Goal: Obtain resource: Obtain resource

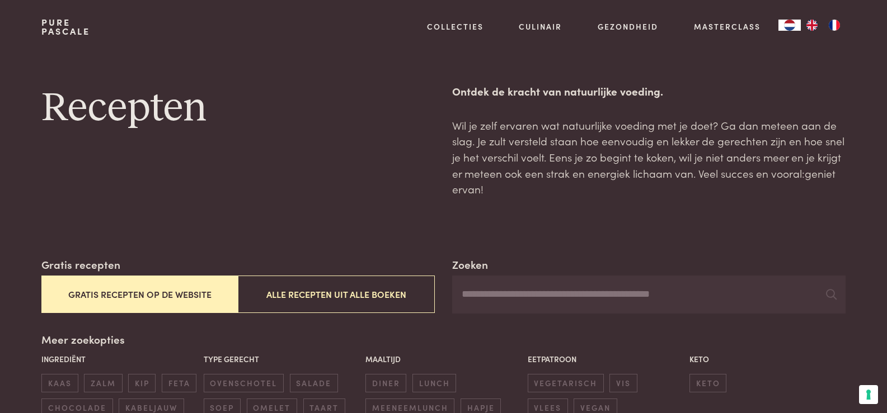
click at [153, 290] on button "Gratis recepten op de website" at bounding box center [139, 294] width 196 height 37
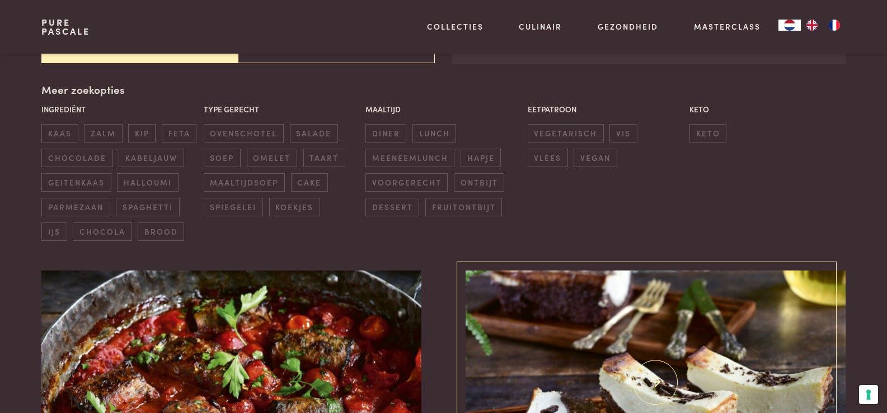
scroll to position [257, 0]
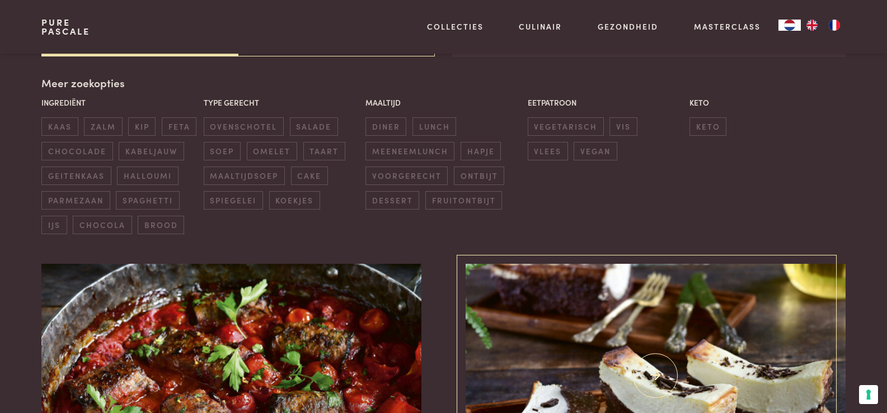
click at [737, 351] on img at bounding box center [654, 376] width 379 height 224
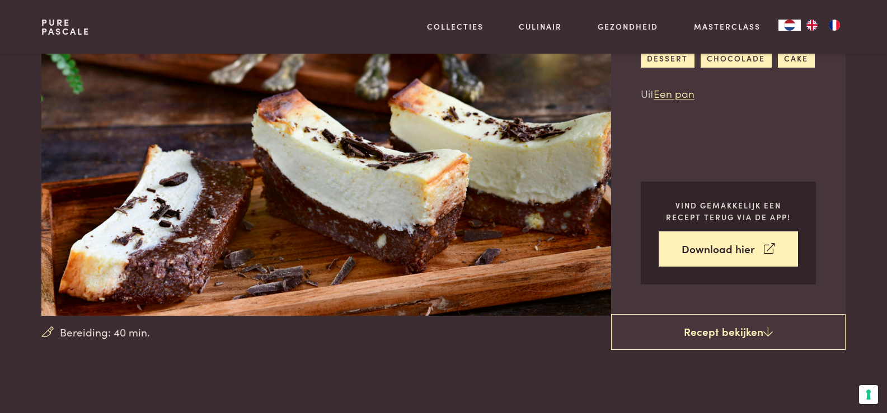
scroll to position [112, 0]
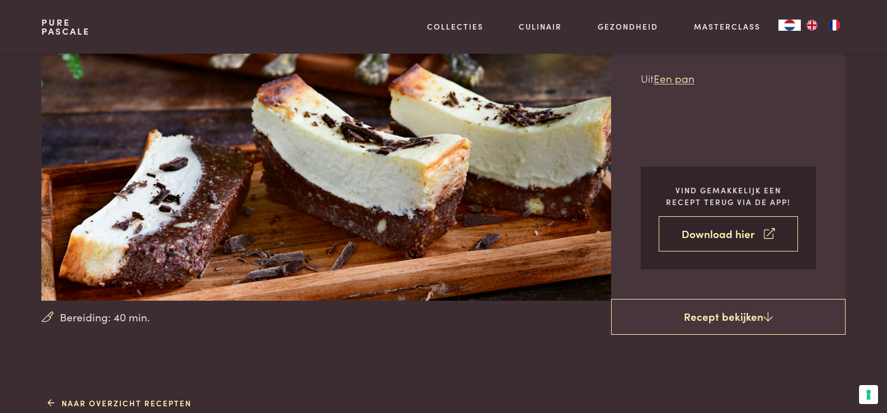
click at [734, 234] on link "Download hier" at bounding box center [727, 233] width 139 height 35
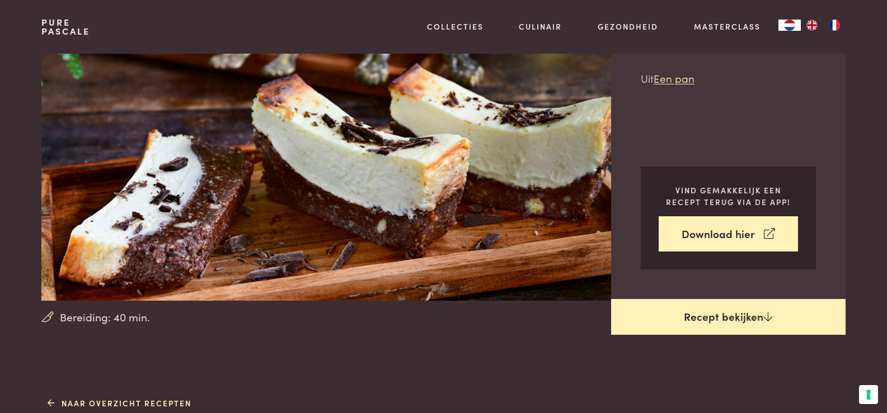
click at [725, 315] on link "Recept bekijken" at bounding box center [728, 317] width 234 height 36
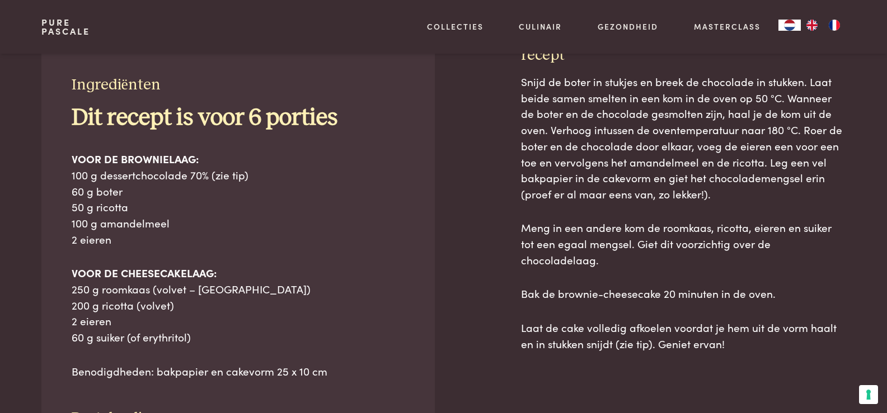
scroll to position [506, 0]
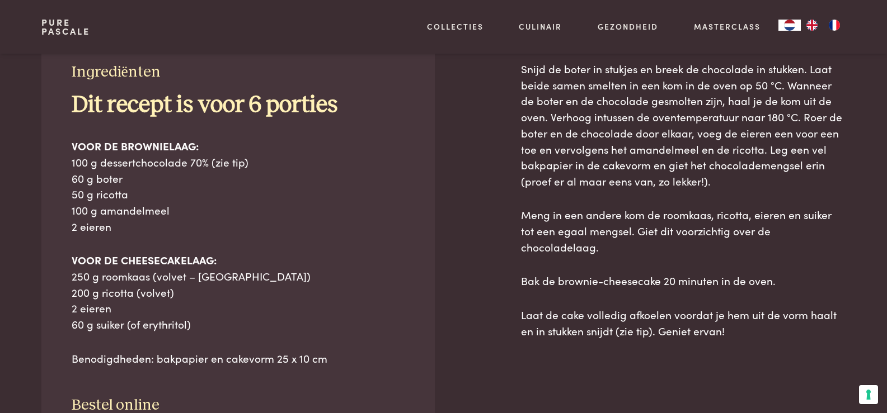
scroll to position [506, 0]
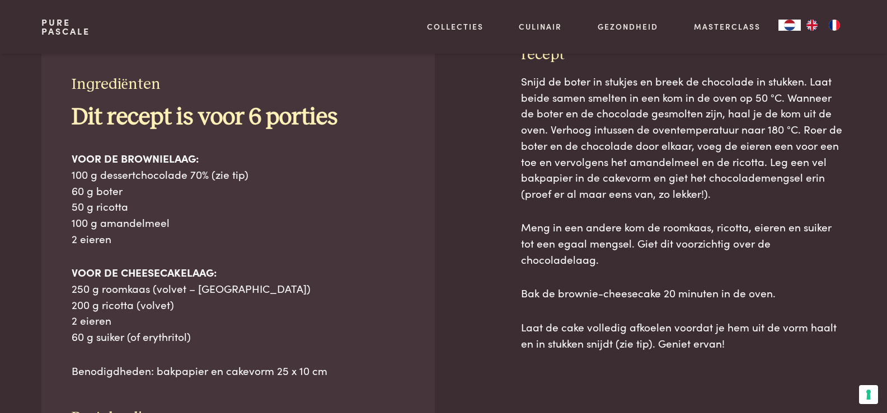
drag, startPoint x: 446, startPoint y: 187, endPoint x: 431, endPoint y: 193, distance: 16.6
click at [446, 188] on div "Ingrediënten Dit recept is voor 6 porties VOOR DE BROWNIELAAG: 100 g dessertcho…" at bounding box center [442, 317] width 803 height 544
click at [431, 193] on div "Ingrediënten Dit recept is voor 6 porties VOOR DE BROWNIELAAG: 100 g dessertcho…" at bounding box center [237, 279] width 393 height 469
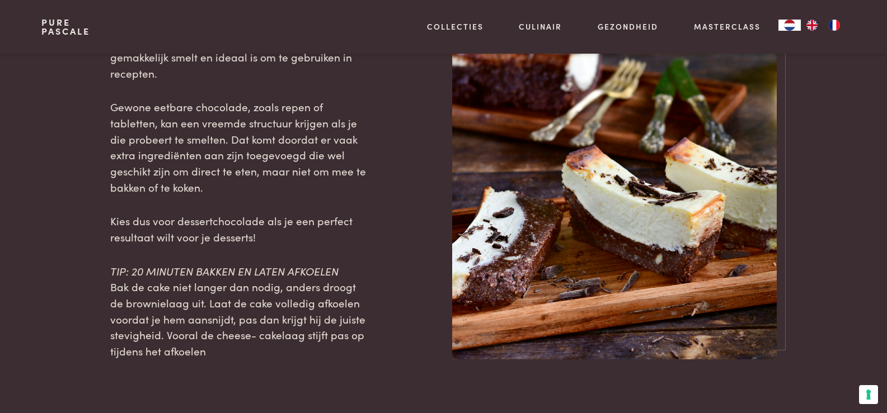
scroll to position [1233, 0]
